Goal: Task Accomplishment & Management: Complete application form

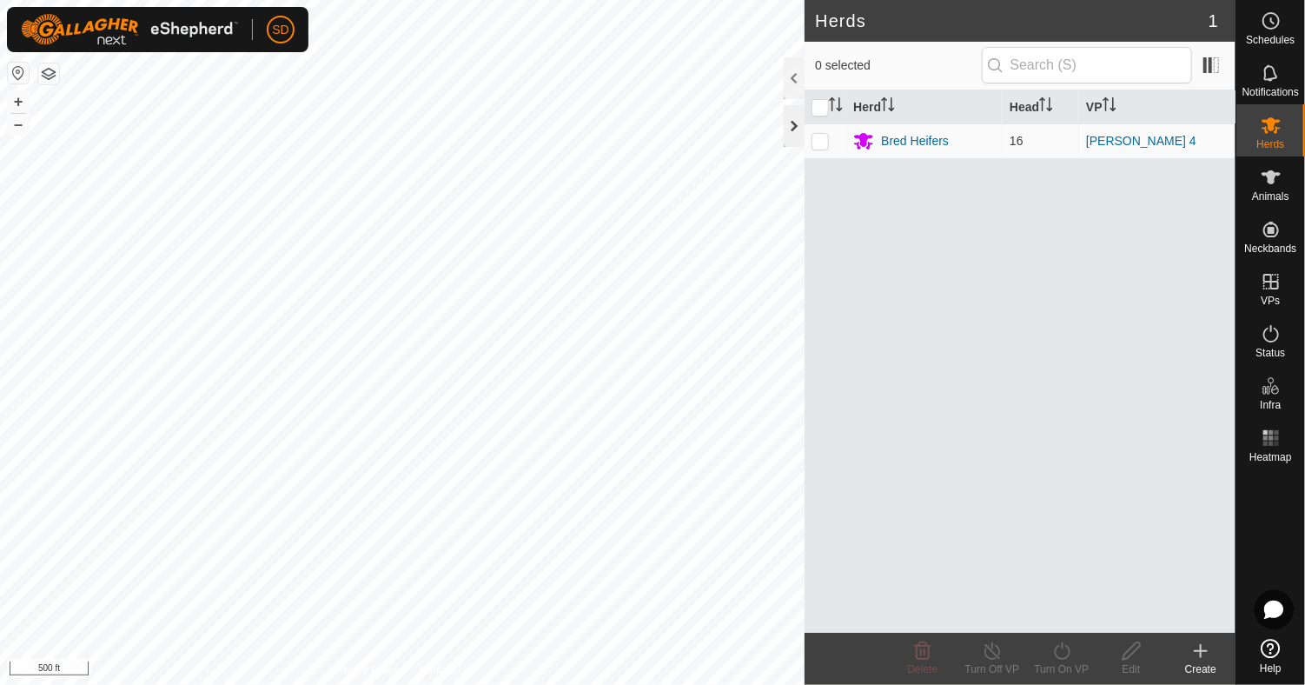
click at [794, 117] on div at bounding box center [794, 126] width 21 height 42
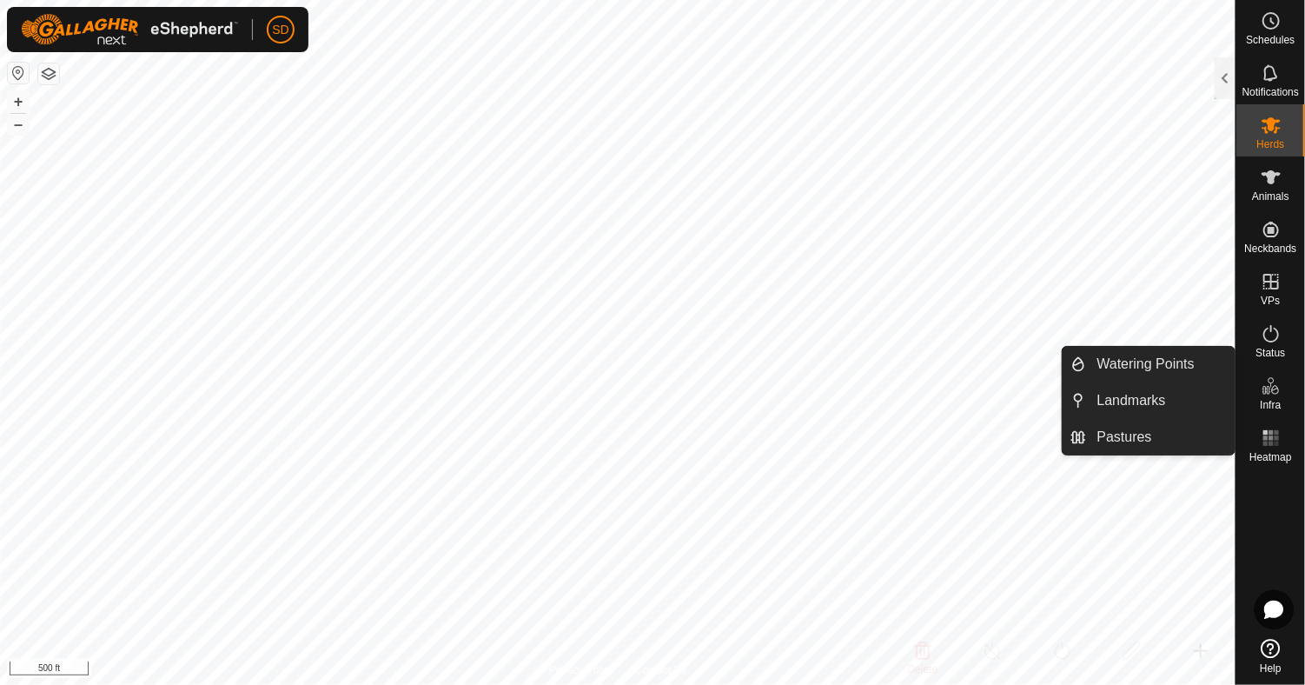
click at [1241, 381] on div "Infra" at bounding box center [1271, 391] width 69 height 52
click at [1266, 389] on icon at bounding box center [1266, 390] width 9 height 9
click at [1139, 437] on link "Pastures" at bounding box center [1161, 437] width 149 height 35
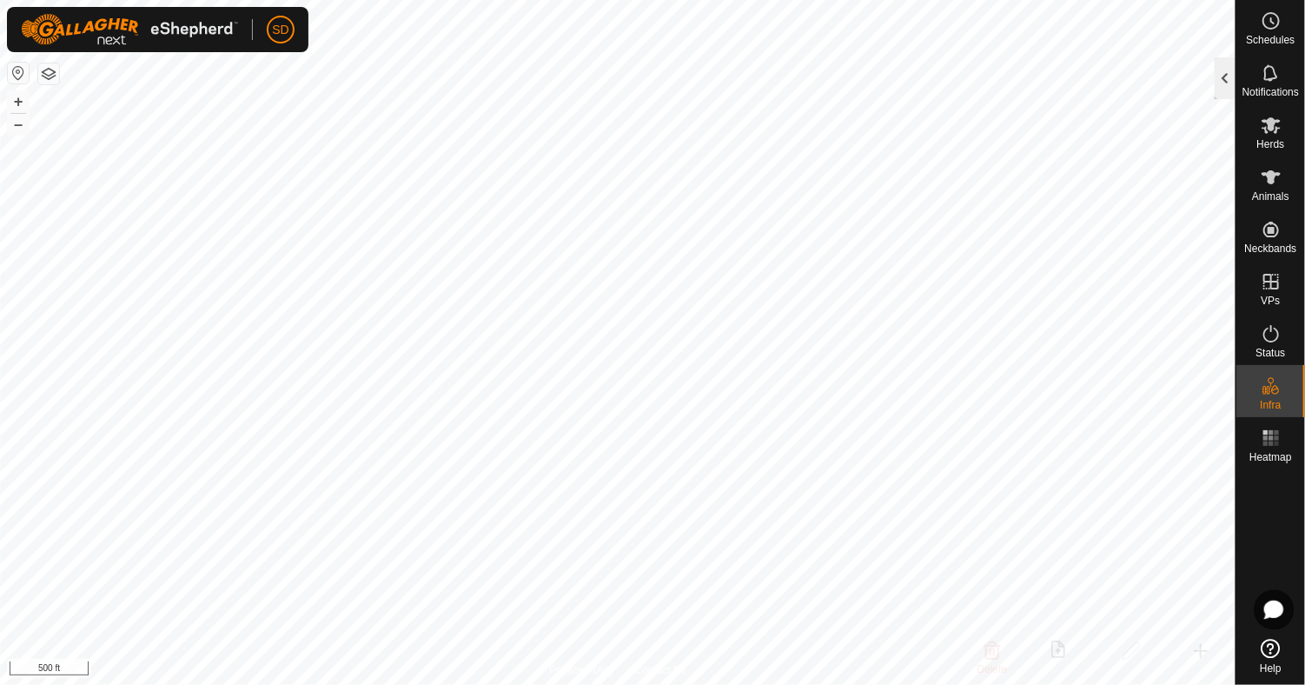
click at [1226, 86] on div at bounding box center [1225, 78] width 21 height 42
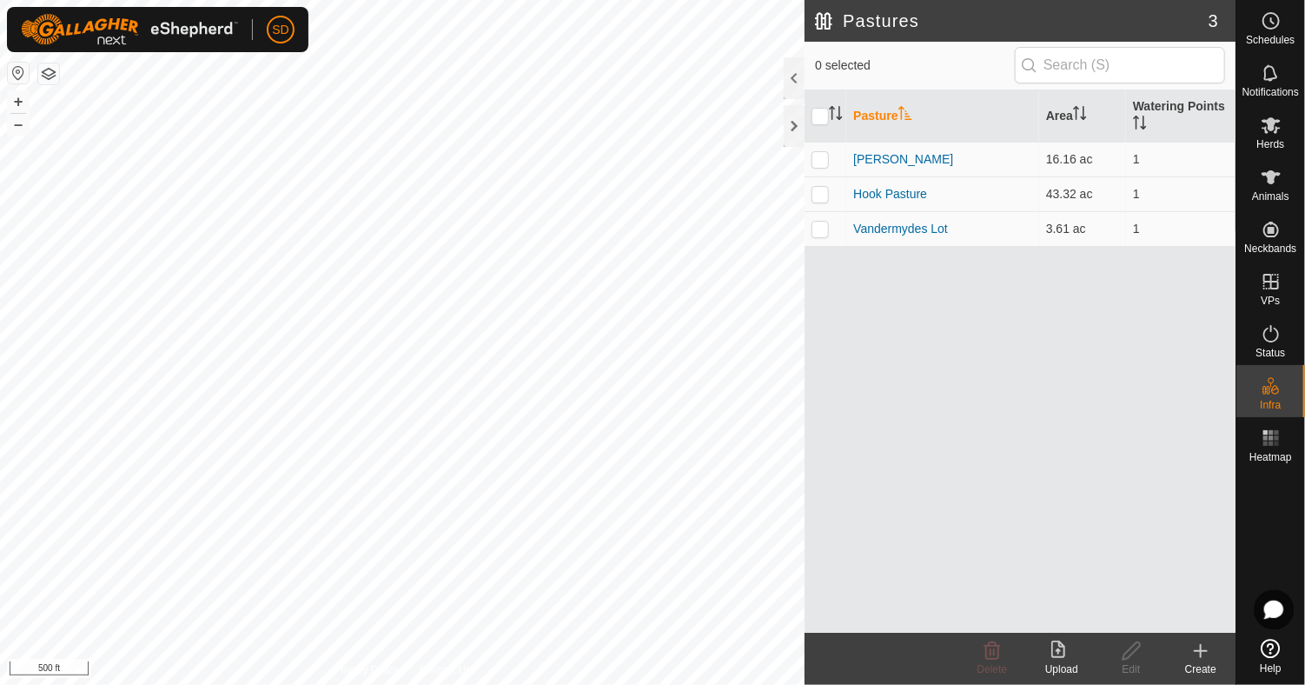
click at [1206, 646] on icon at bounding box center [1201, 651] width 21 height 21
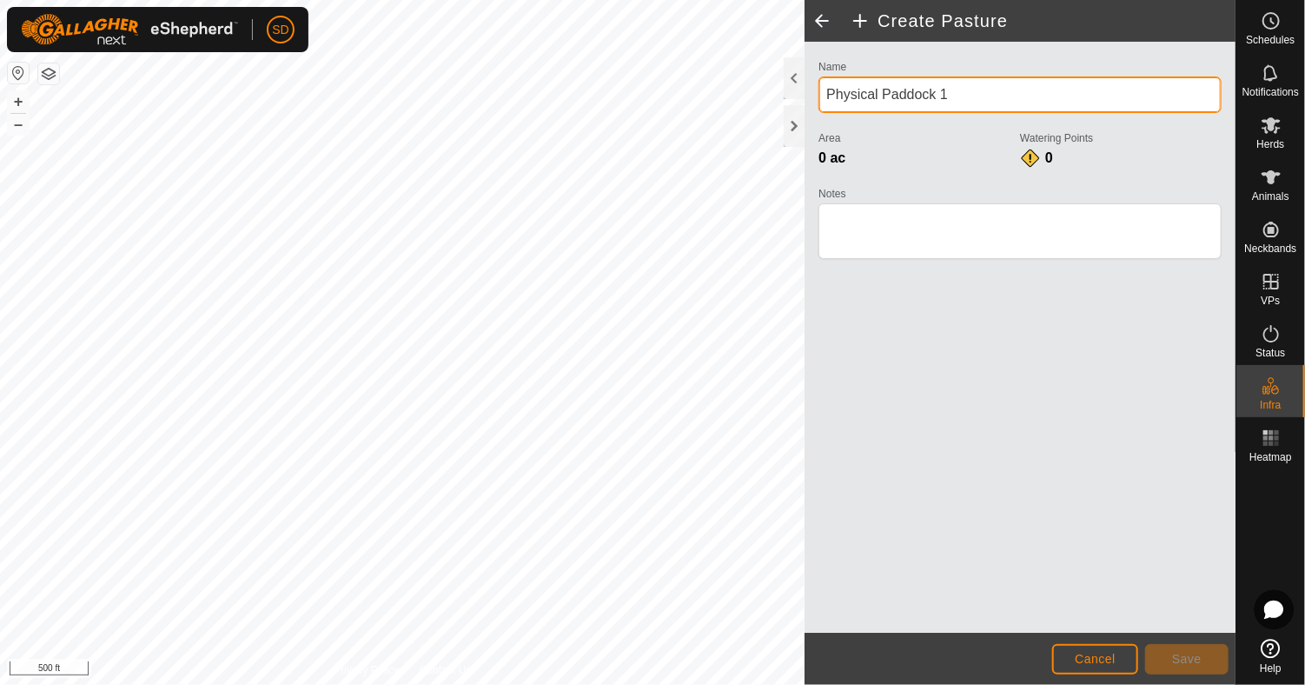
click at [948, 94] on input "Physical Paddock 1" at bounding box center [1020, 94] width 403 height 37
type input "P"
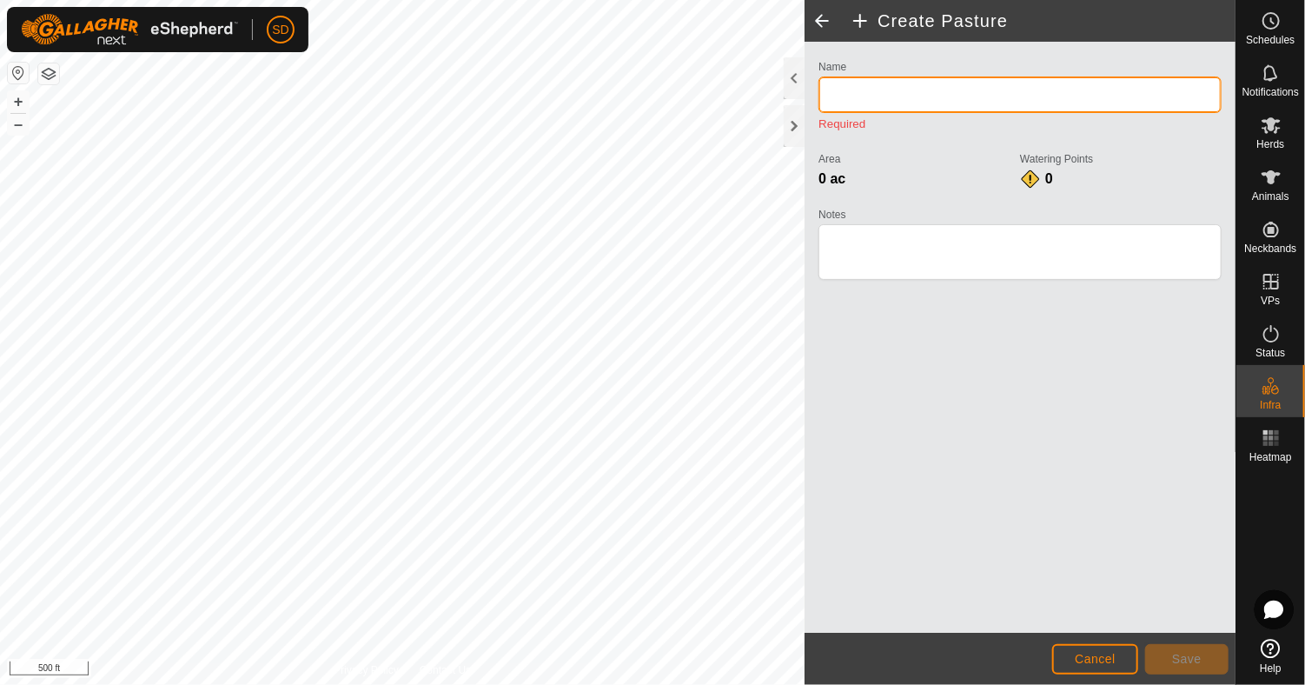
type input "h"
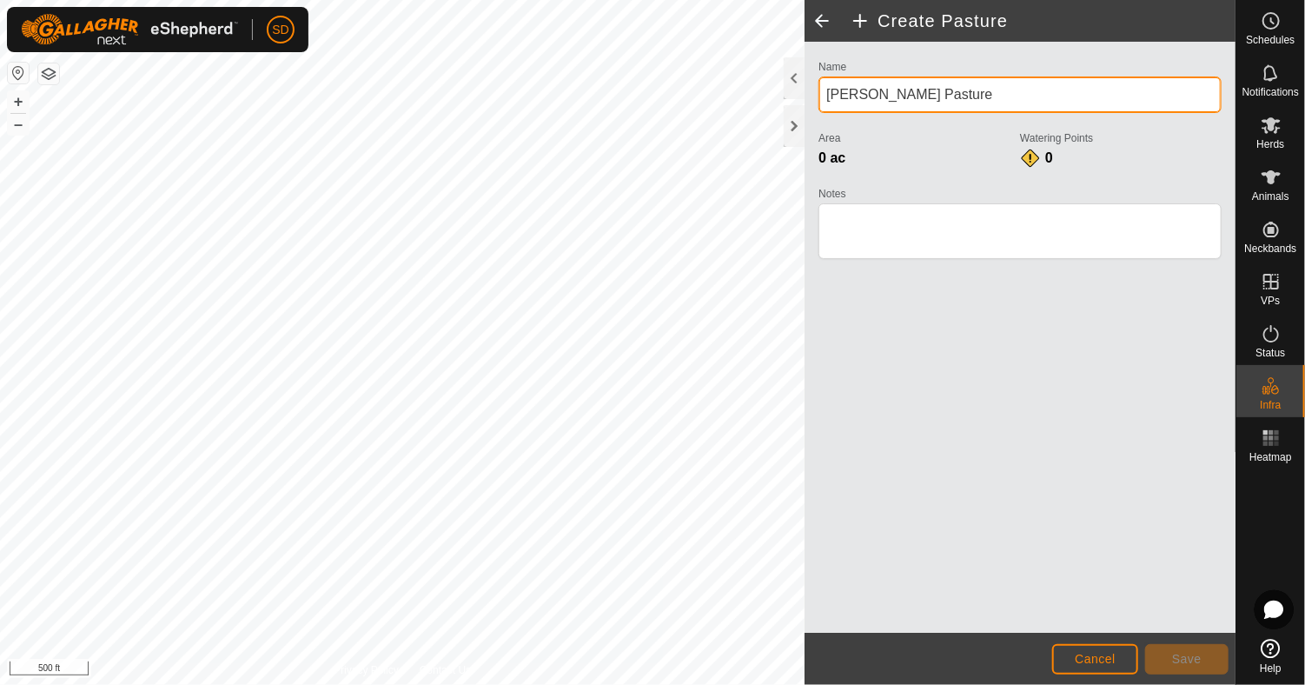
type input "[PERSON_NAME] Pasture"
click at [791, 127] on div at bounding box center [794, 126] width 21 height 42
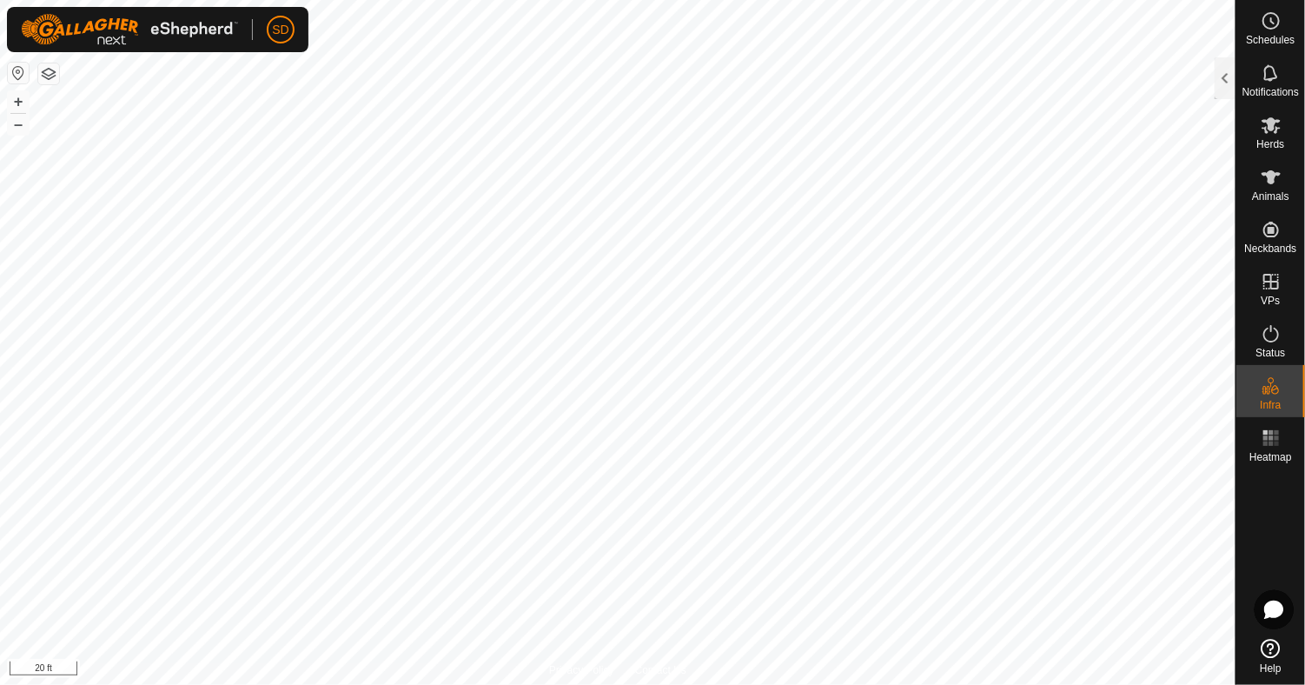
click at [324, 0] on html "SD Schedules Notifications Herds Animals Neckbands VPs Status Infra Heatmap Hel…" at bounding box center [652, 342] width 1305 height 685
click at [215, 0] on html "SD Schedules Notifications Herds Animals Neckbands VPs Status Infra Heatmap Hel…" at bounding box center [652, 342] width 1305 height 685
click at [775, 684] on html "SD Schedules Notifications Herds Animals Neckbands VPs Status Infra Heatmap Hel…" at bounding box center [652, 342] width 1305 height 685
click at [467, 0] on html "SD Schedules Notifications Herds Animals Neckbands VPs Status Infra Heatmap Hel…" at bounding box center [652, 342] width 1305 height 685
click at [575, 0] on html "SD Schedules Notifications Herds Animals Neckbands VPs Status Infra Heatmap Hel…" at bounding box center [652, 342] width 1305 height 685
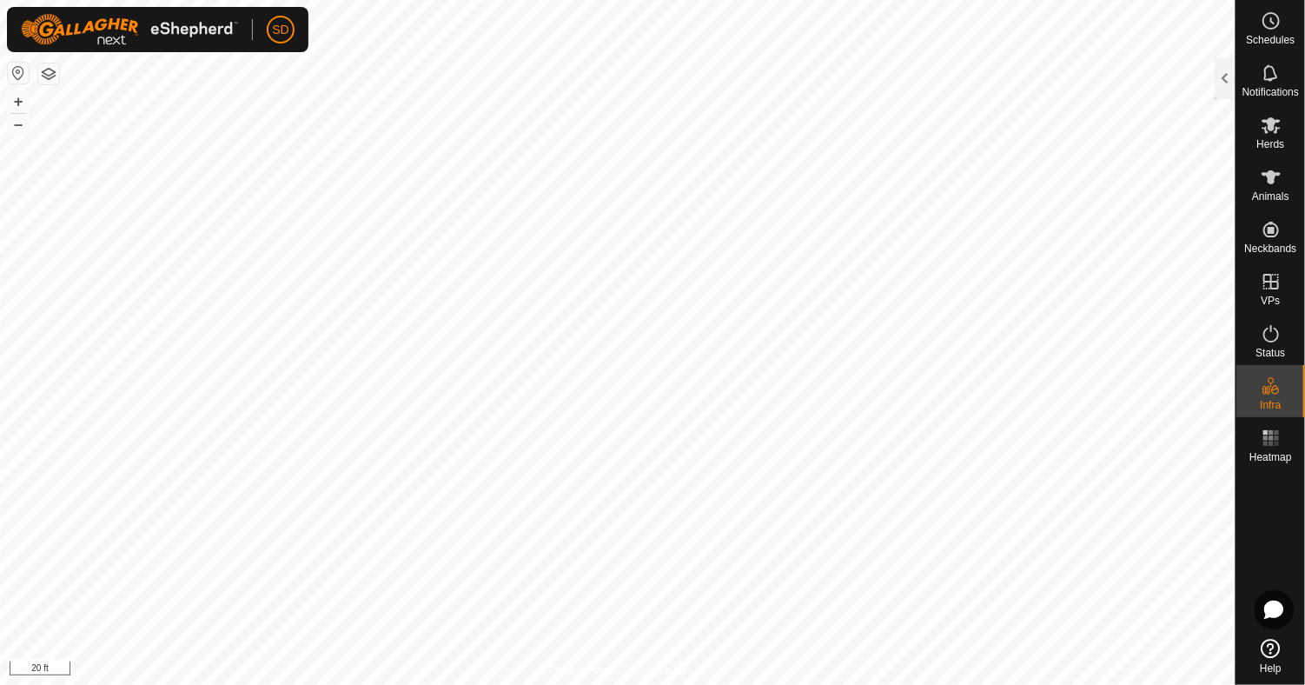
click at [0, 545] on html "SD Schedules Notifications Herds Animals Neckbands VPs Status Infra Heatmap Hel…" at bounding box center [652, 342] width 1305 height 685
click at [767, 0] on html "SD Schedules Notifications Herds Animals Neckbands VPs Status Infra Heatmap Hel…" at bounding box center [652, 342] width 1305 height 685
click at [1294, 0] on html "SD Schedules Notifications Herds Animals Neckbands VPs Status Infra Heatmap Hel…" at bounding box center [652, 342] width 1305 height 685
click at [0, 452] on html "SD Schedules Notifications Herds Animals Neckbands VPs Status Infra Heatmap Hel…" at bounding box center [652, 342] width 1305 height 685
click at [1015, 684] on html "SD Schedules Notifications Herds Animals Neckbands VPs Status Infra Heatmap Hel…" at bounding box center [652, 342] width 1305 height 685
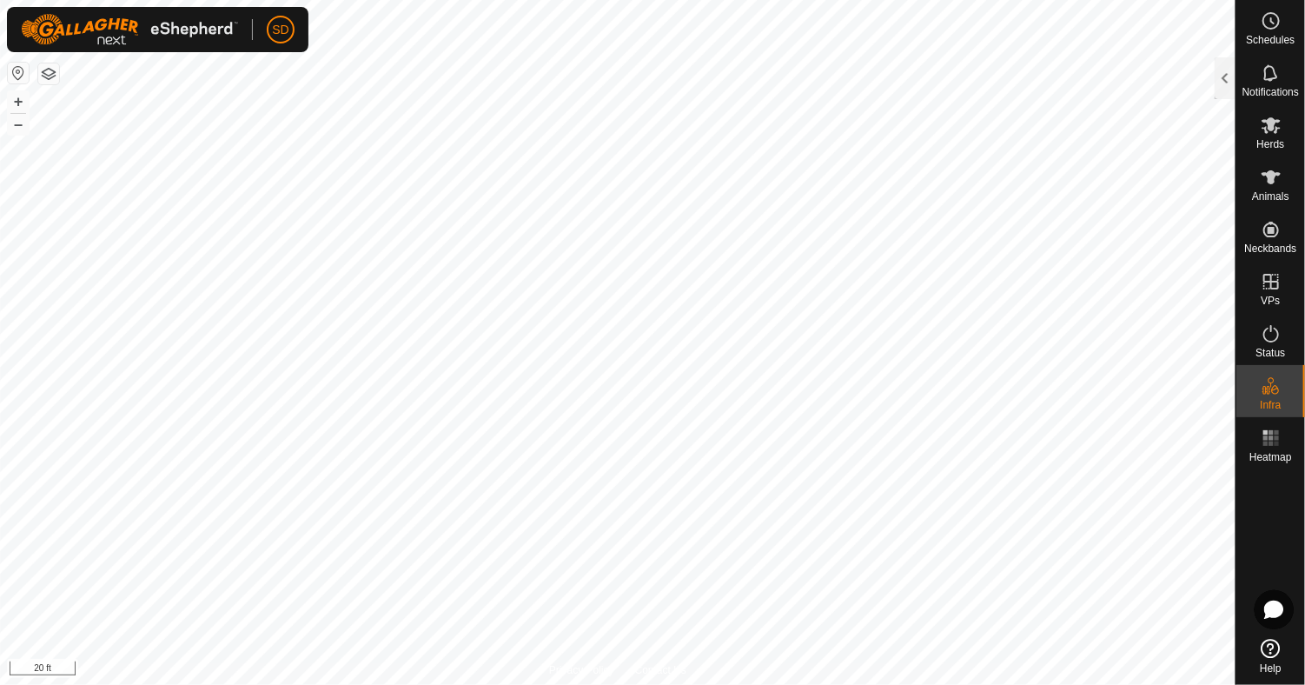
click at [1305, 684] on html "SD Schedules Notifications Herds Animals Neckbands VPs Status Infra Heatmap Hel…" at bounding box center [652, 342] width 1305 height 685
click at [0, 521] on html "SD Schedules Notifications Herds Animals Neckbands VPs Status Infra Heatmap Hel…" at bounding box center [652, 342] width 1305 height 685
click at [526, 0] on html "SD Schedules Notifications Herds Animals Neckbands VPs Status Infra Heatmap Hel…" at bounding box center [652, 342] width 1305 height 685
